Goal: Find specific page/section: Find specific page/section

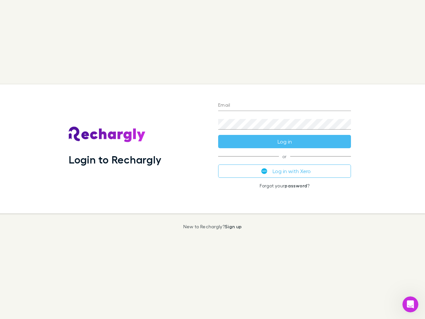
click at [212, 159] on div "Login to Rechargly" at bounding box center [137, 148] width 149 height 129
click at [284, 106] on input "Email" at bounding box center [284, 105] width 133 height 11
click at [284, 141] on button "Log in" at bounding box center [284, 141] width 133 height 13
click at [284, 171] on div "Email Password Log in or Log in with Xero Forgot your password ?" at bounding box center [284, 148] width 143 height 129
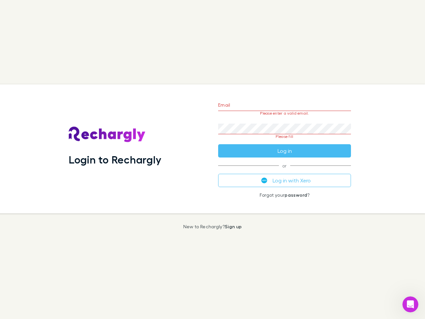
click at [410, 304] on icon "Open Intercom Messenger" at bounding box center [410, 304] width 11 height 11
